Goal: Information Seeking & Learning: Learn about a topic

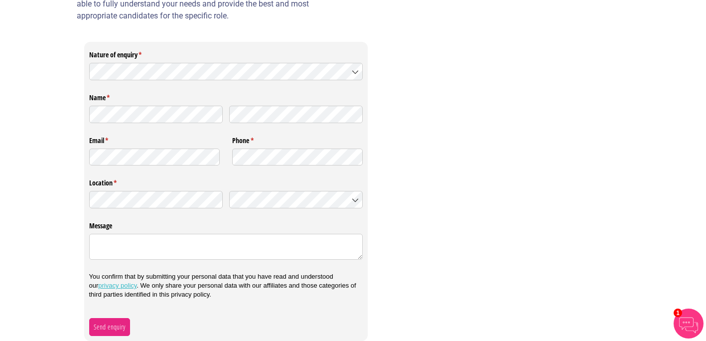
scroll to position [310, 0]
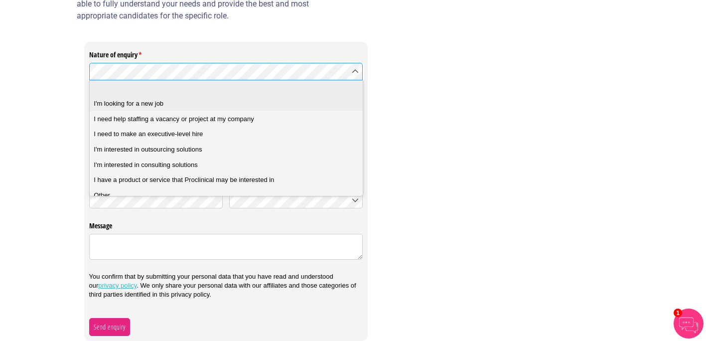
click at [158, 103] on span "I'm looking for a new job" at bounding box center [129, 103] width 70 height 9
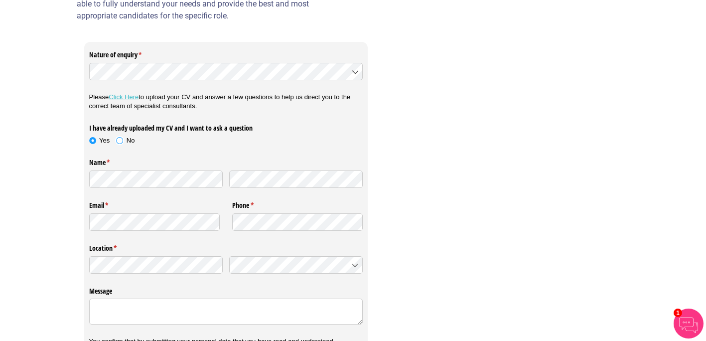
click at [121, 140] on span at bounding box center [120, 141] width 10 height 10
click at [125, 95] on link "Click Here" at bounding box center [124, 96] width 30 height 7
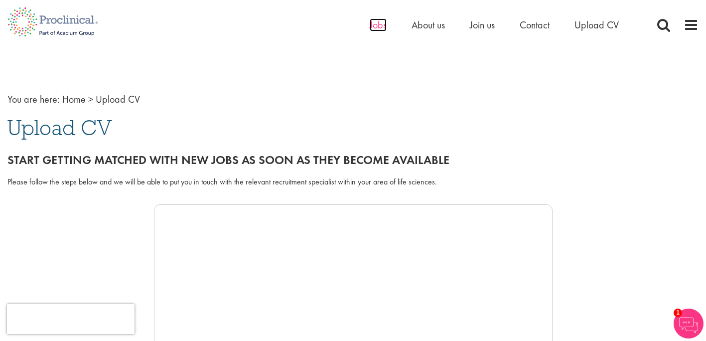
click at [381, 24] on span "Jobs" at bounding box center [378, 24] width 17 height 13
